Goal: Transaction & Acquisition: Register for event/course

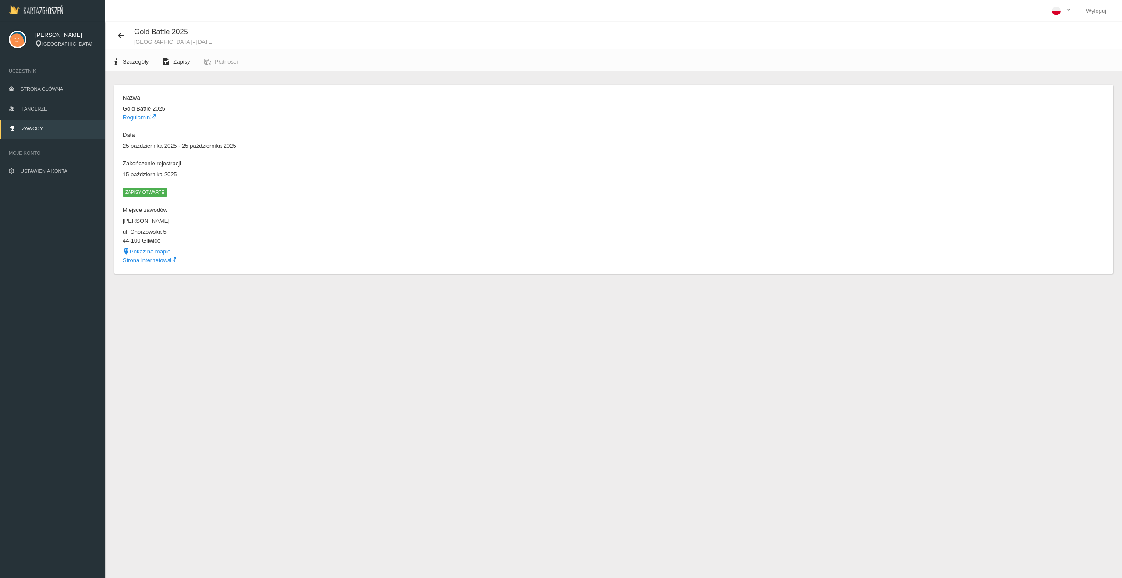
click at [182, 71] on link "Zapisy" at bounding box center [176, 61] width 41 height 19
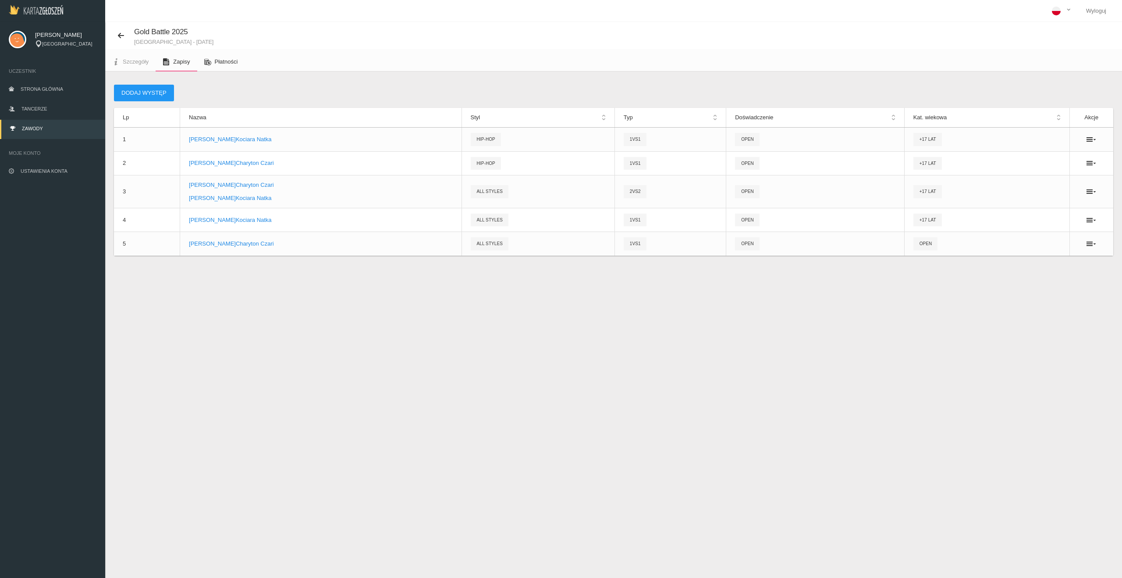
click at [235, 61] on span "Płatności" at bounding box center [226, 61] width 23 height 7
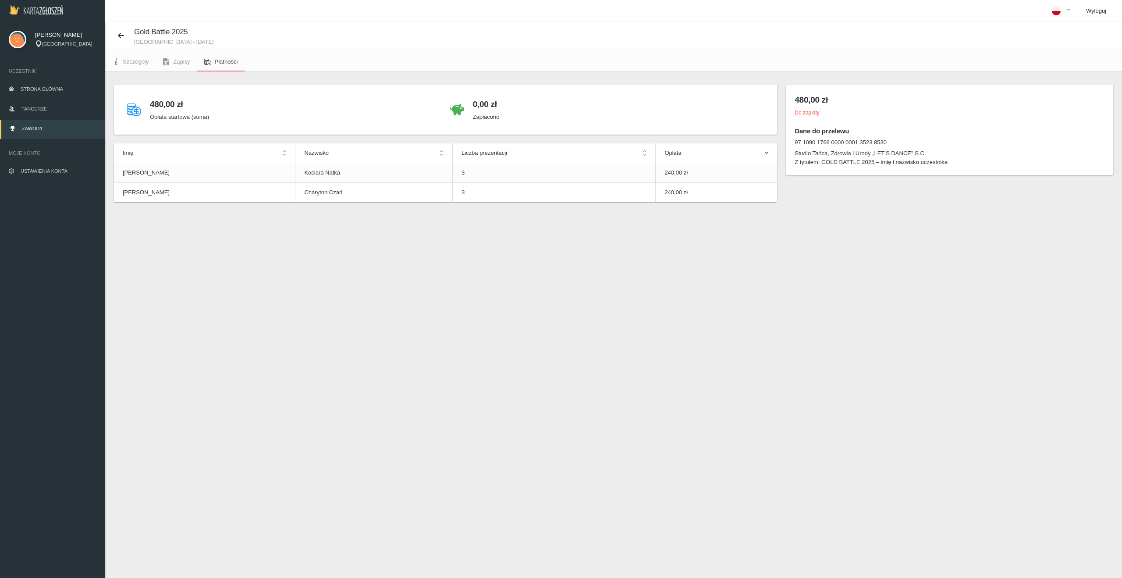
click at [1097, 9] on link "Wyloguj" at bounding box center [1096, 11] width 34 height 22
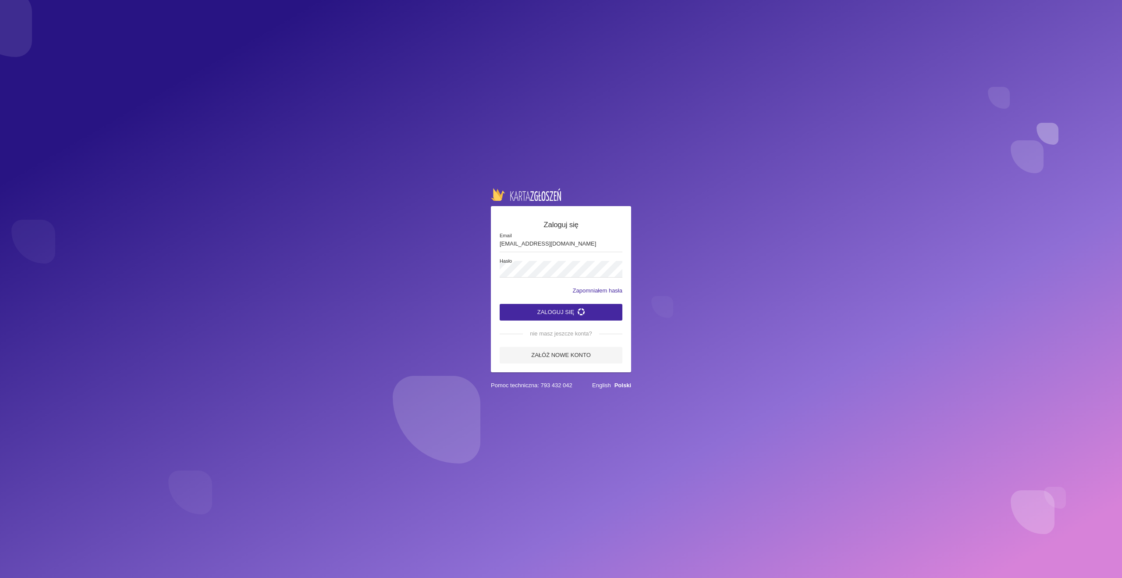
click at [548, 296] on form "Zaloguj się [EMAIL_ADDRESS][DOMAIN_NAME] Email Hasło Zapomniałem hasła Zaloguj …" at bounding box center [561, 291] width 123 height 144
click at [546, 305] on button "Zaloguj się" at bounding box center [561, 312] width 123 height 17
